Goal: Check status

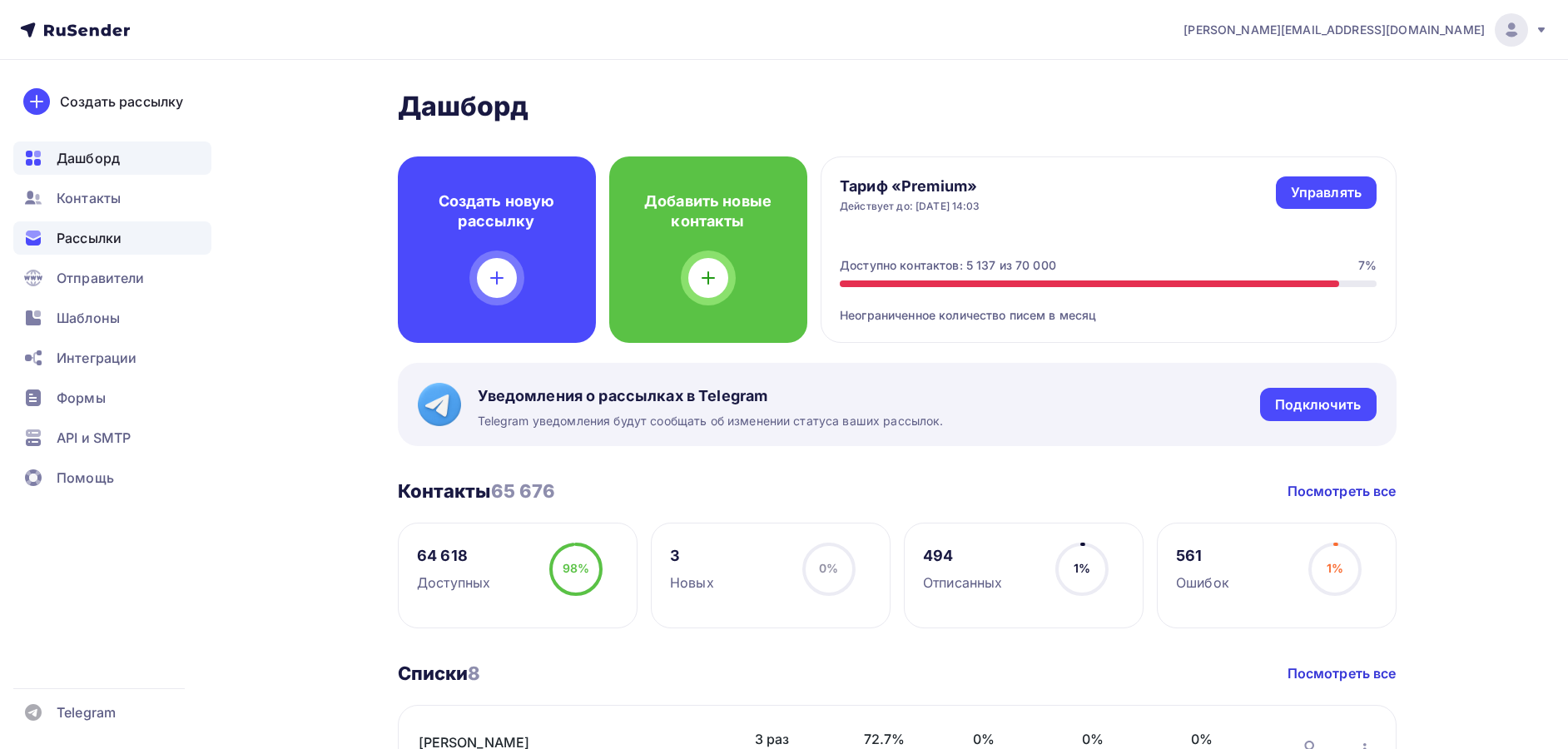
click at [131, 226] on div "Рассылки" at bounding box center [113, 238] width 198 height 33
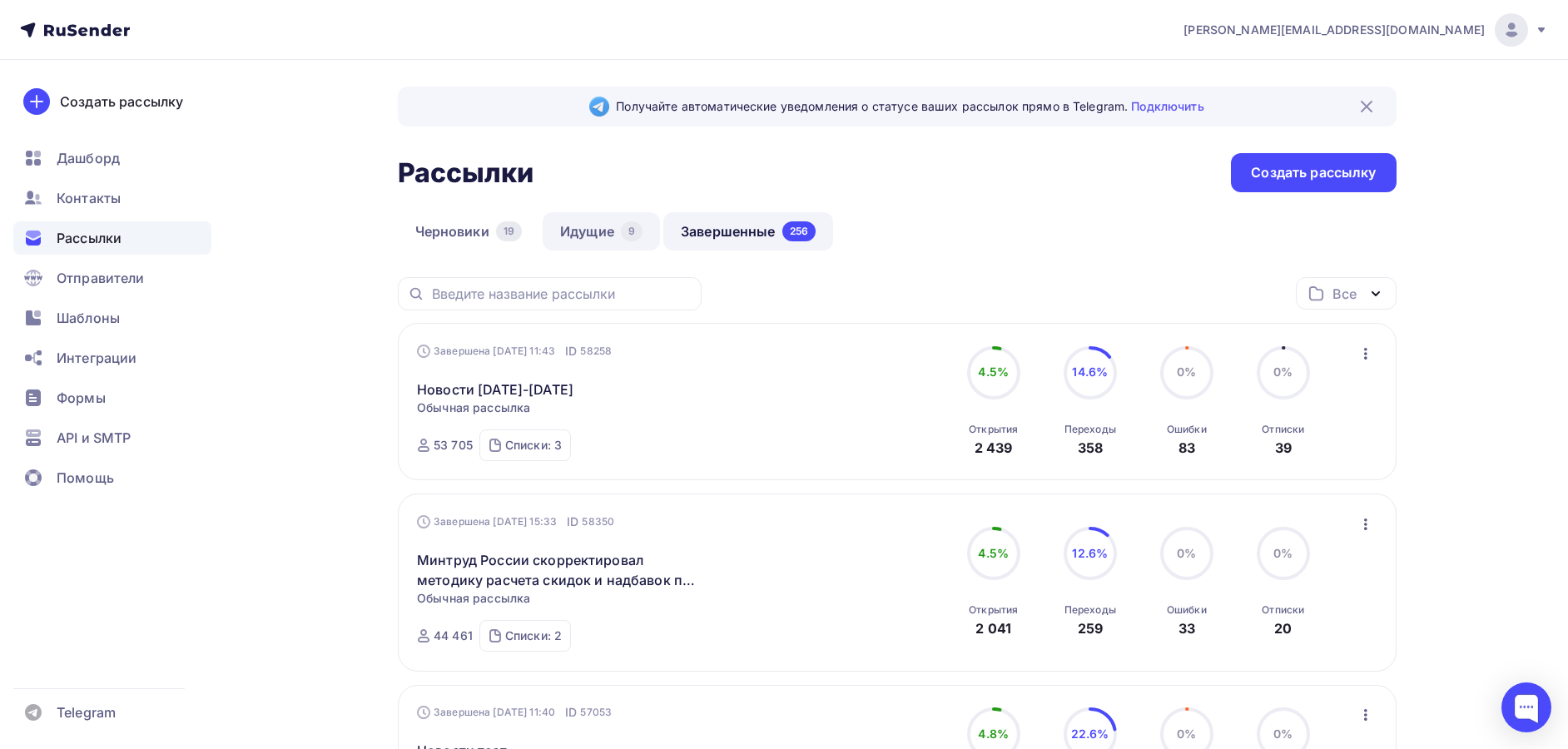
click at [619, 239] on link "Идущие 9" at bounding box center [601, 231] width 117 height 39
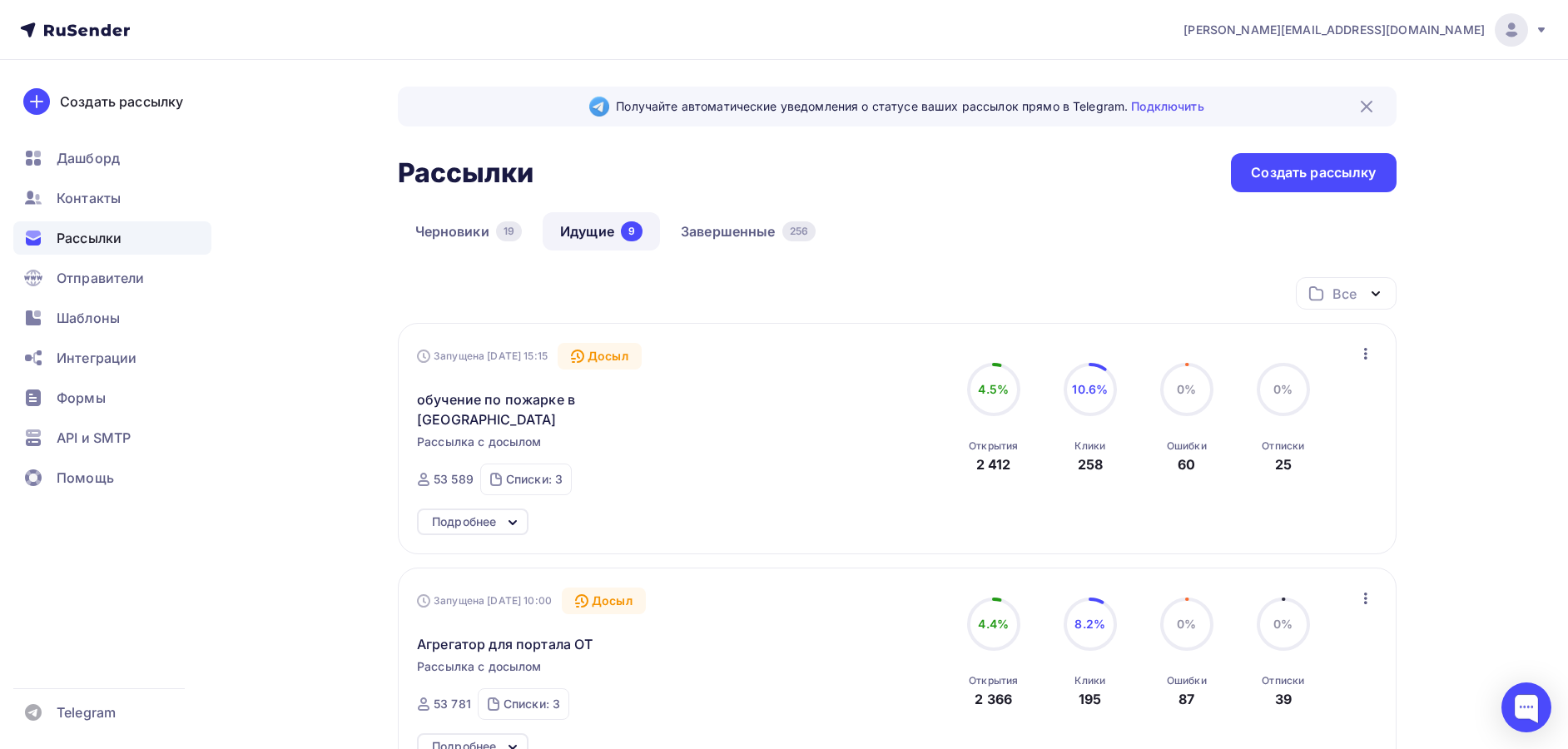
click at [484, 512] on div "Подробнее" at bounding box center [464, 522] width 64 height 20
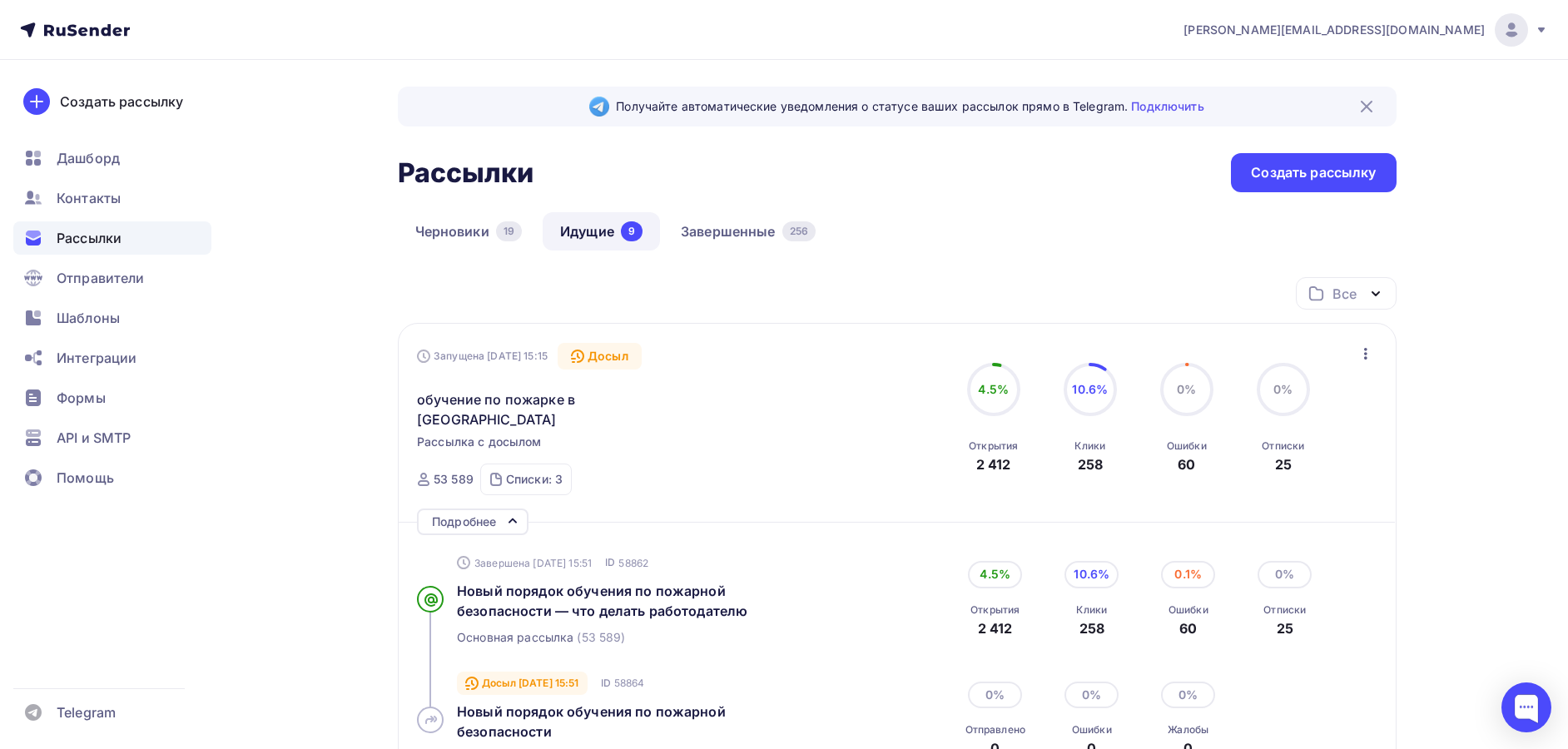
click at [1084, 618] on div "258" at bounding box center [1092, 628] width 31 height 20
click at [697, 592] on span "Новый порядок обучения по пожарной безопасности — что делать работодателю" at bounding box center [602, 600] width 291 height 37
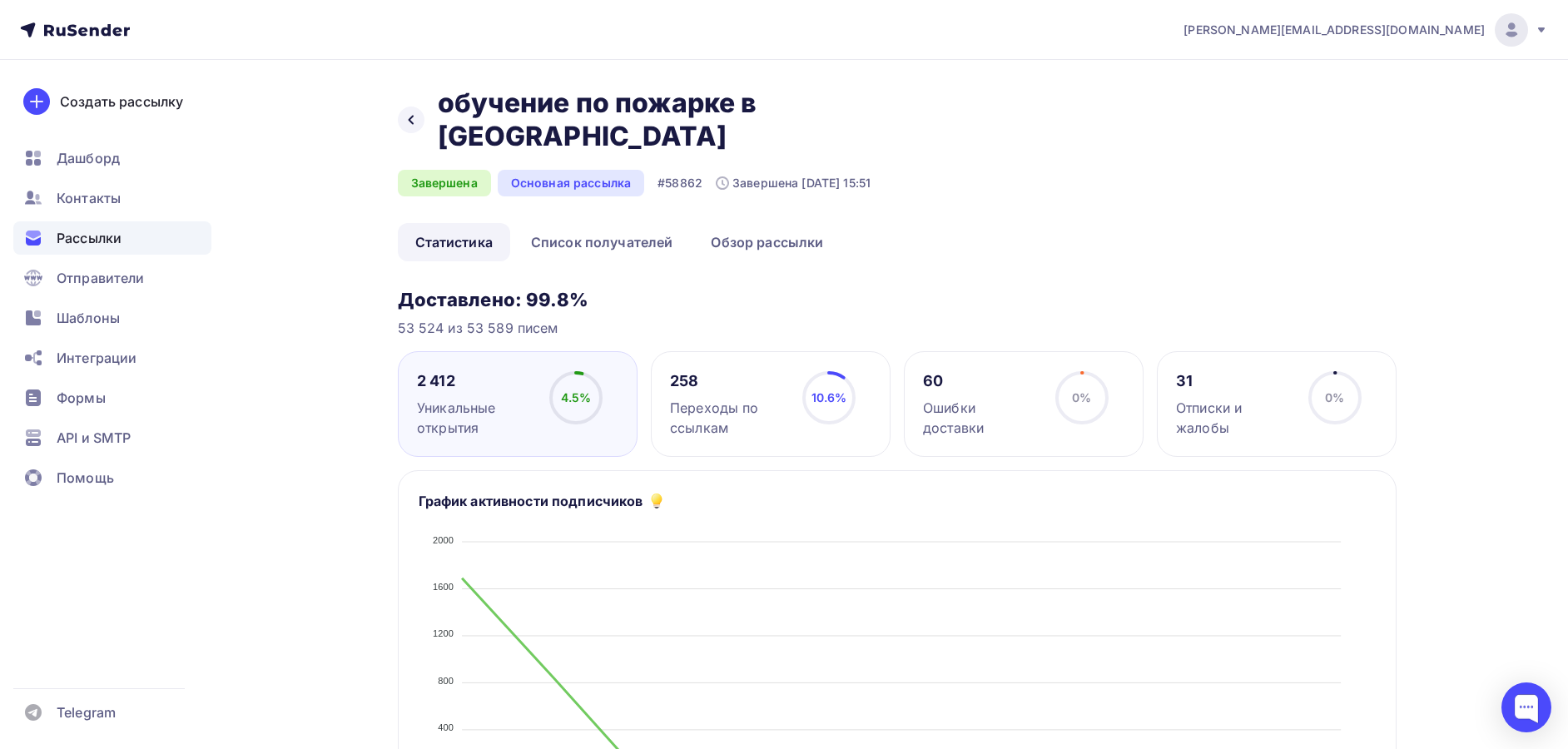
click at [735, 351] on div "258 Переходы по ссылкам 10.6% 10.6%" at bounding box center [770, 403] width 239 height 105
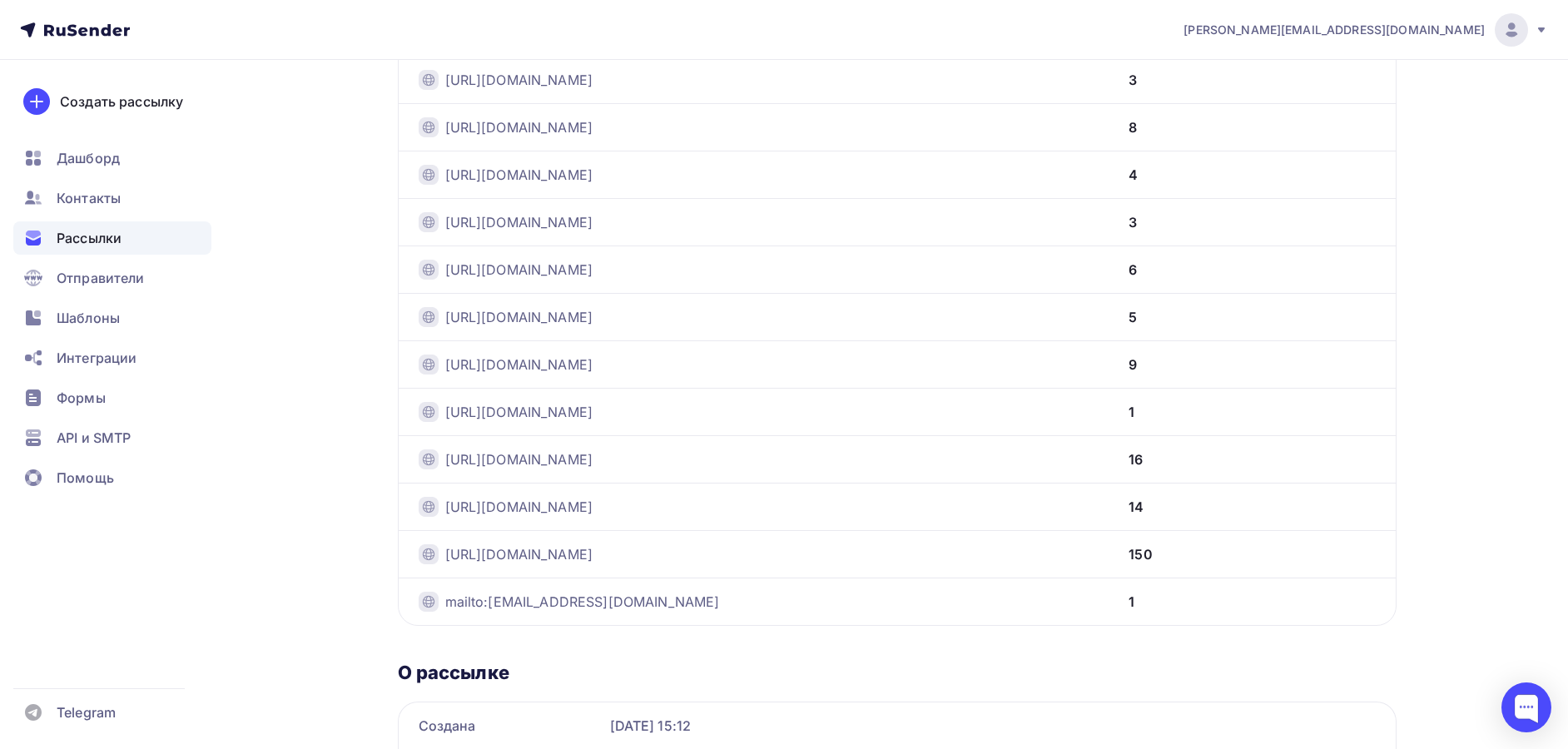
scroll to position [833, 0]
